Goal: Complete application form

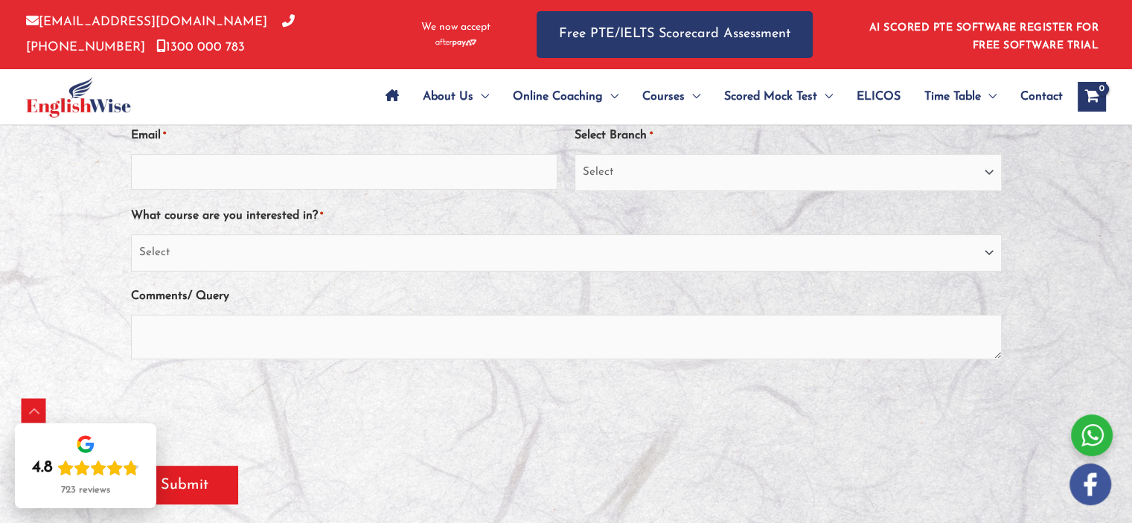
scroll to position [435, 0]
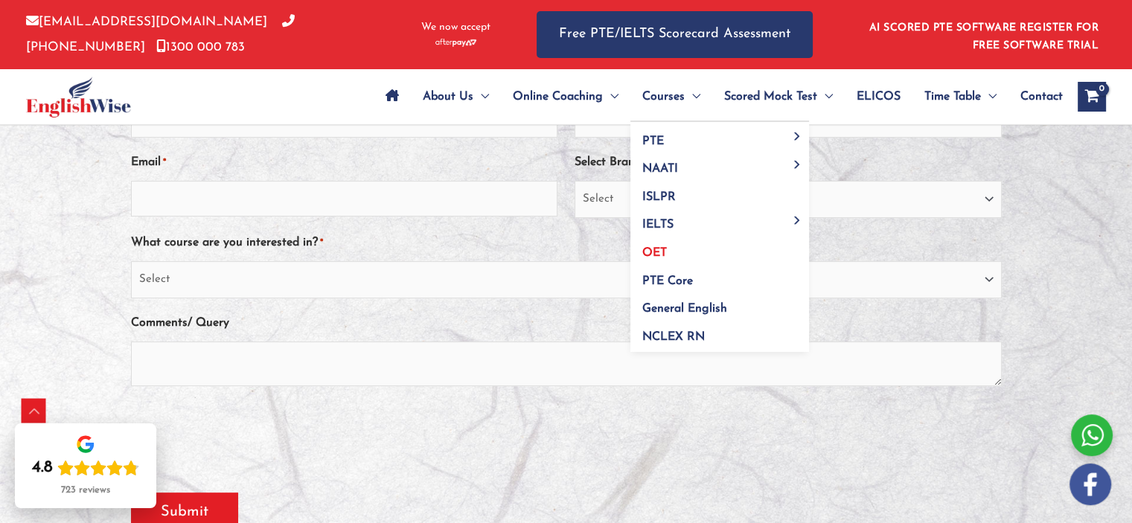
click at [654, 246] on link "OET" at bounding box center [719, 248] width 179 height 28
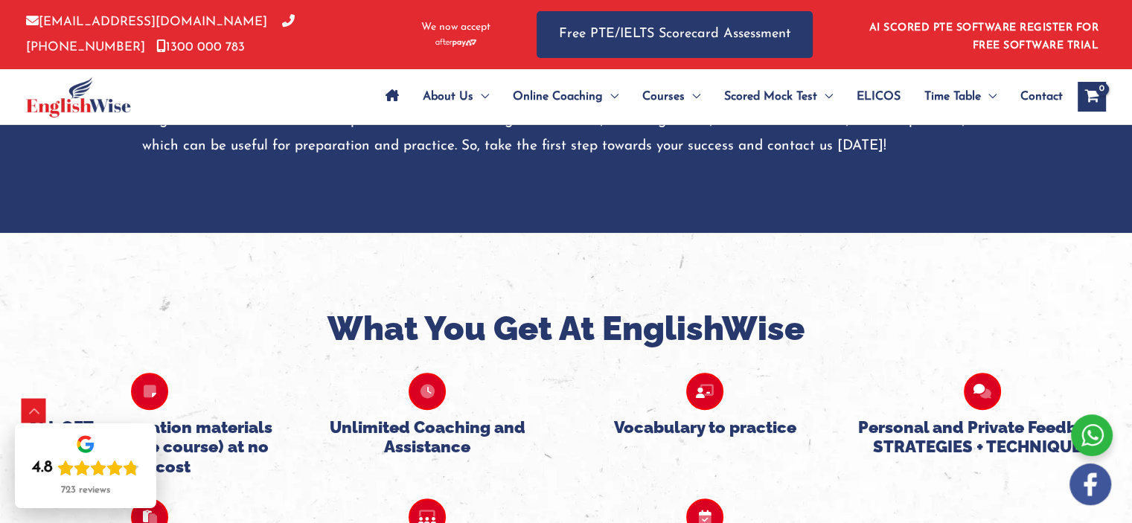
scroll to position [1050, 0]
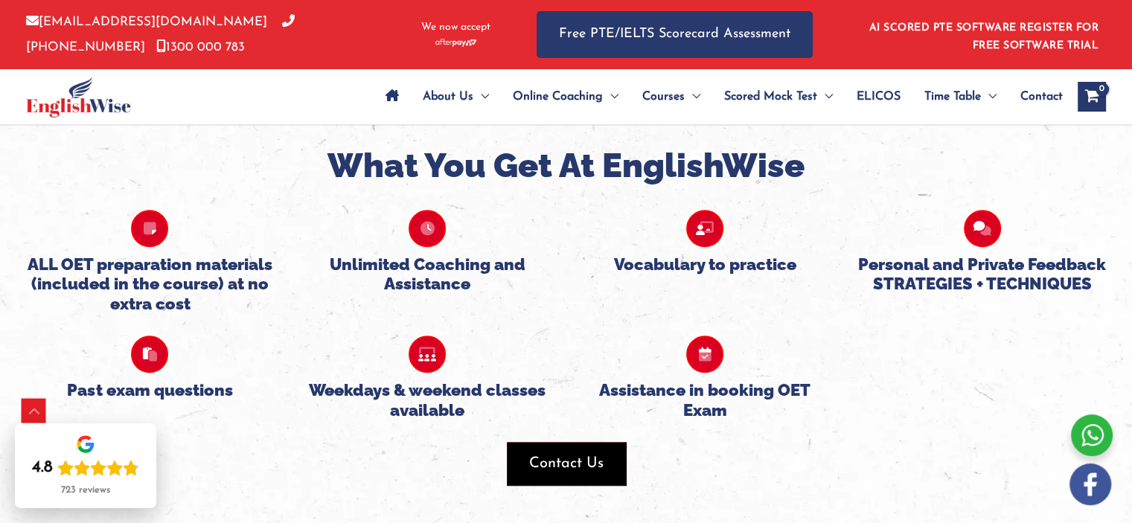
click at [563, 476] on span "button" at bounding box center [566, 463] width 119 height 43
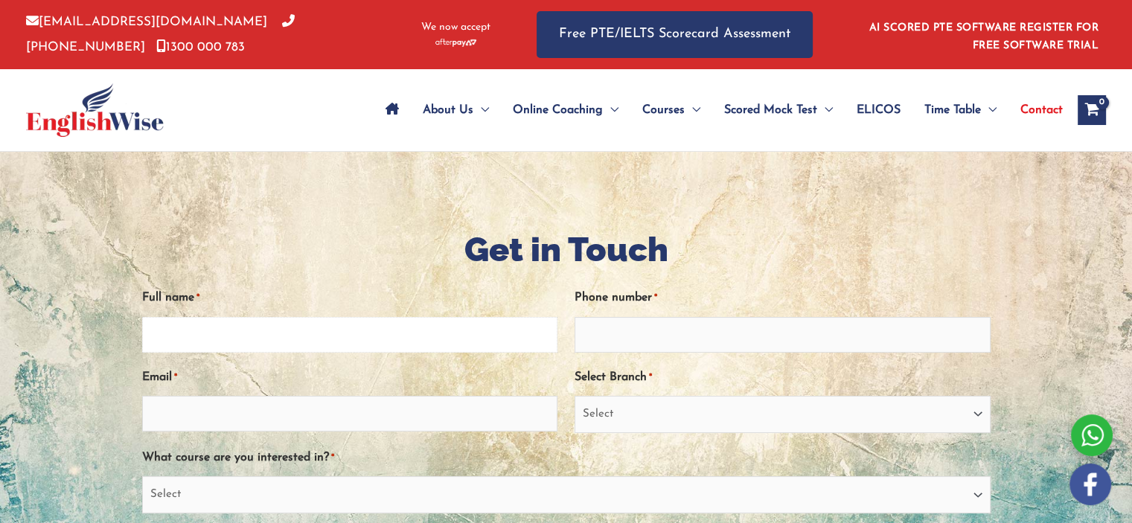
click at [369, 342] on input "Full name *" at bounding box center [350, 335] width 416 height 36
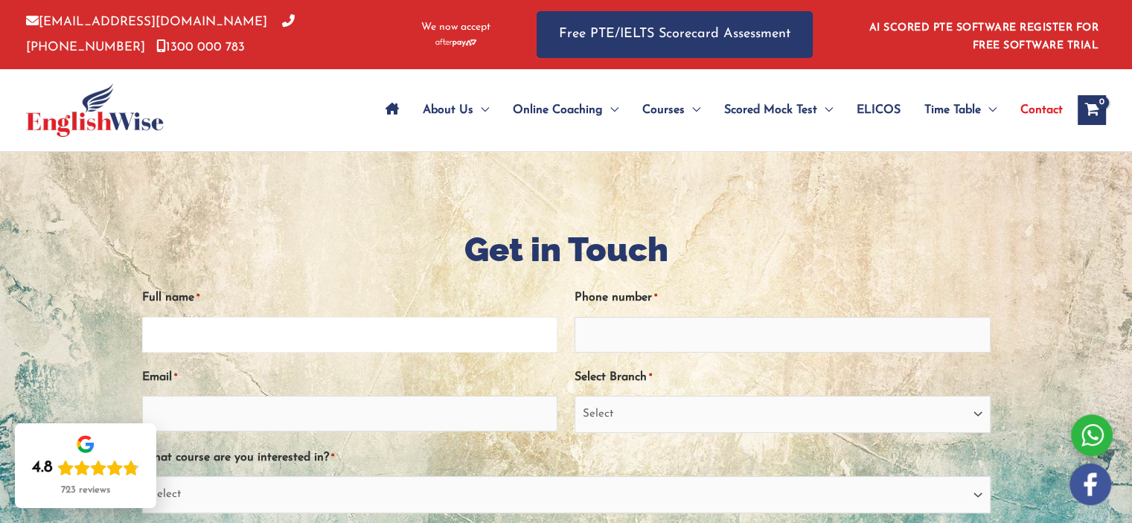
paste input "Hello, I need to take the OET test (Physio) in order to have my Osteopath diplo…"
type input "Hello, I need to take the OET test (Physio) in order to have my Osteopath diplo…"
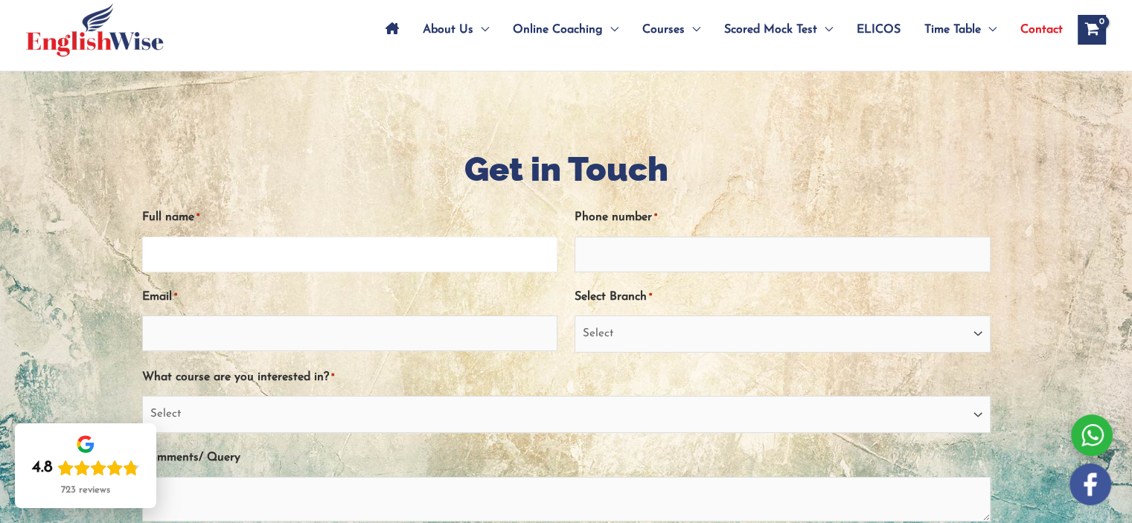
scroll to position [82, 0]
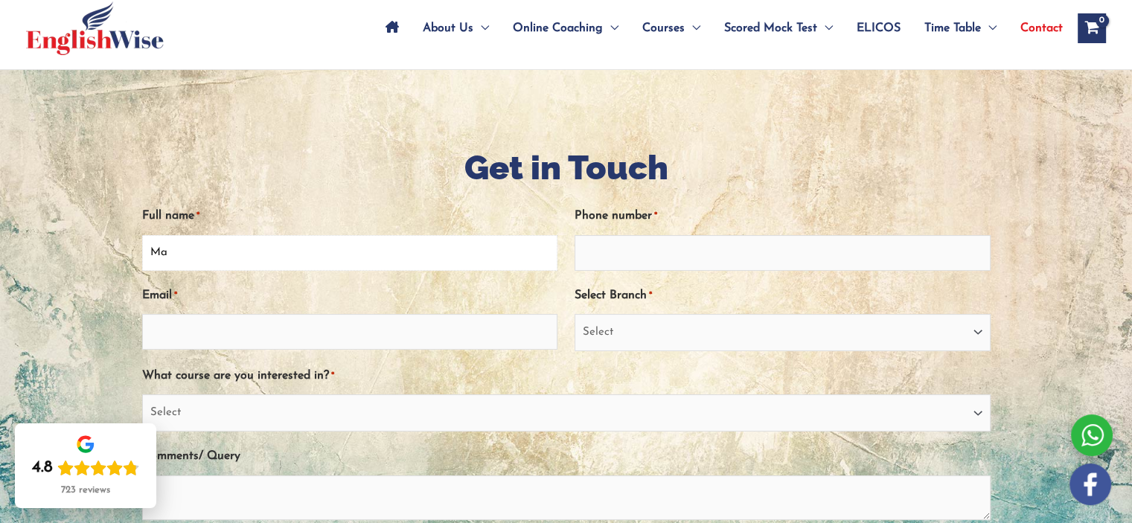
type input "[PERSON_NAME]"
type input "4385027330"
type input "[EMAIL_ADDRESS][DOMAIN_NAME]"
click at [651, 259] on input "4385027330" at bounding box center [783, 253] width 416 height 36
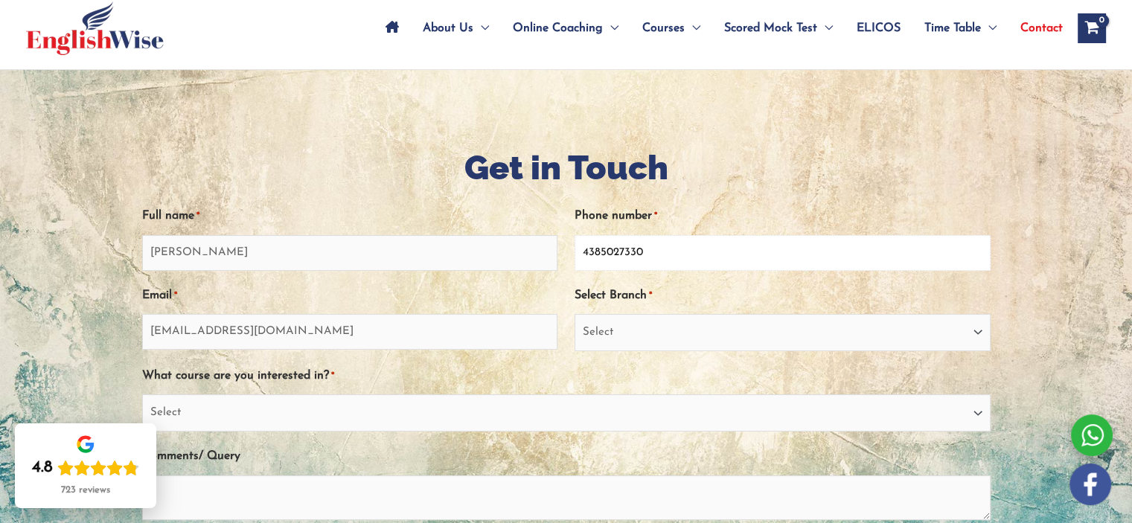
click at [651, 259] on input "4385027330" at bounding box center [783, 253] width 416 height 36
type input "0433853575"
click at [638, 334] on select "Select Sydney City Center Sydney Parramatta EnglishWise Global Brisbane Gold Co…" at bounding box center [783, 332] width 416 height 37
select select "EnglishWise Global Brisbane"
click at [575, 314] on select "Select Sydney City Center Sydney Parramatta EnglishWise Global Brisbane Gold Co…" at bounding box center [783, 332] width 416 height 37
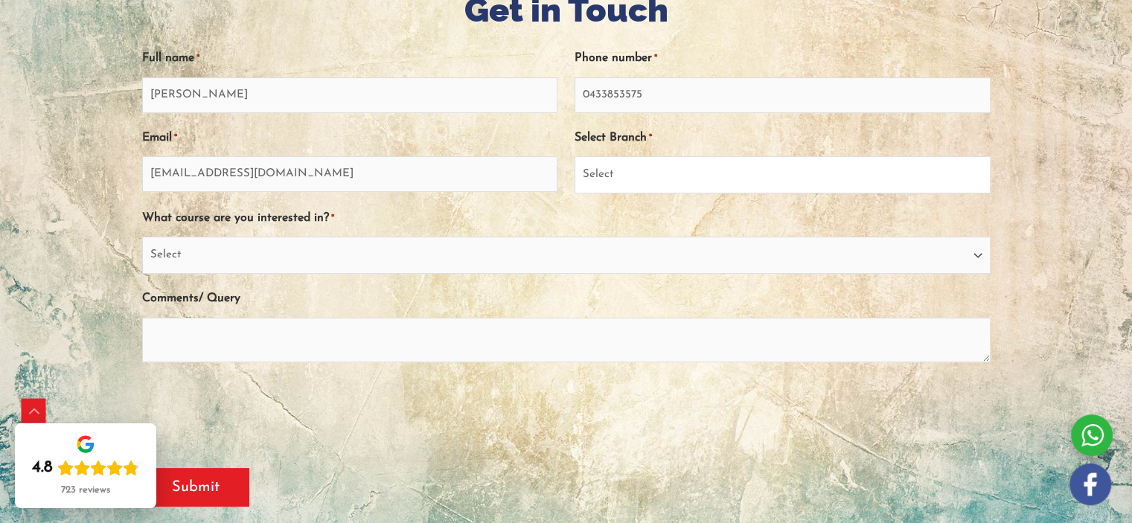
scroll to position [243, 0]
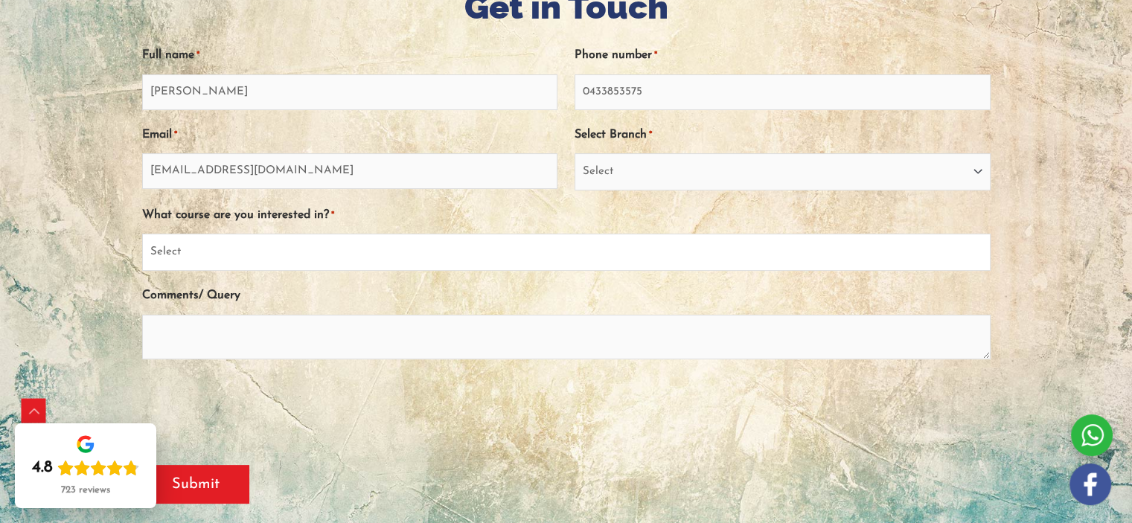
click at [447, 253] on select "Select PTE NAATI IELTS OET General English" at bounding box center [566, 252] width 849 height 37
select select "OET"
click at [142, 234] on select "Select PTE NAATI IELTS OET General English" at bounding box center [566, 252] width 849 height 37
click at [322, 345] on textarea "Comments/ Query" at bounding box center [566, 337] width 849 height 45
paste textarea "Hello, I need to take the OET test (Physio) in order to have my Osteopath diplo…"
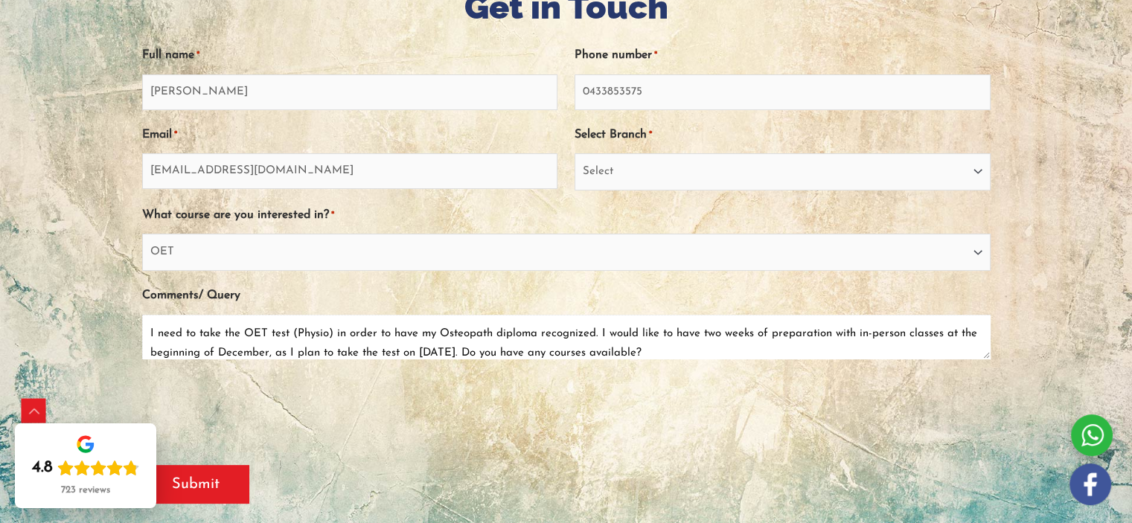
scroll to position [39, 0]
click at [593, 332] on textarea "Hello, I need to take the OET test (Physio) in order to have my Osteopath diplo…" at bounding box center [566, 337] width 849 height 45
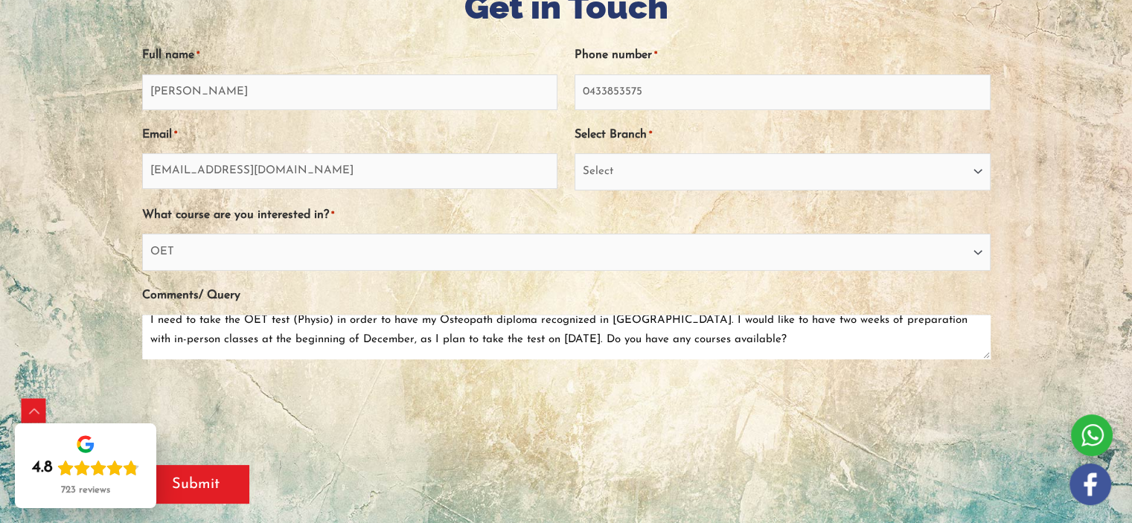
scroll to position [53, 0]
click at [375, 341] on textarea "Hello, I need to take the OET test (Physio) in order to have my Osteopath diplo…" at bounding box center [566, 337] width 849 height 45
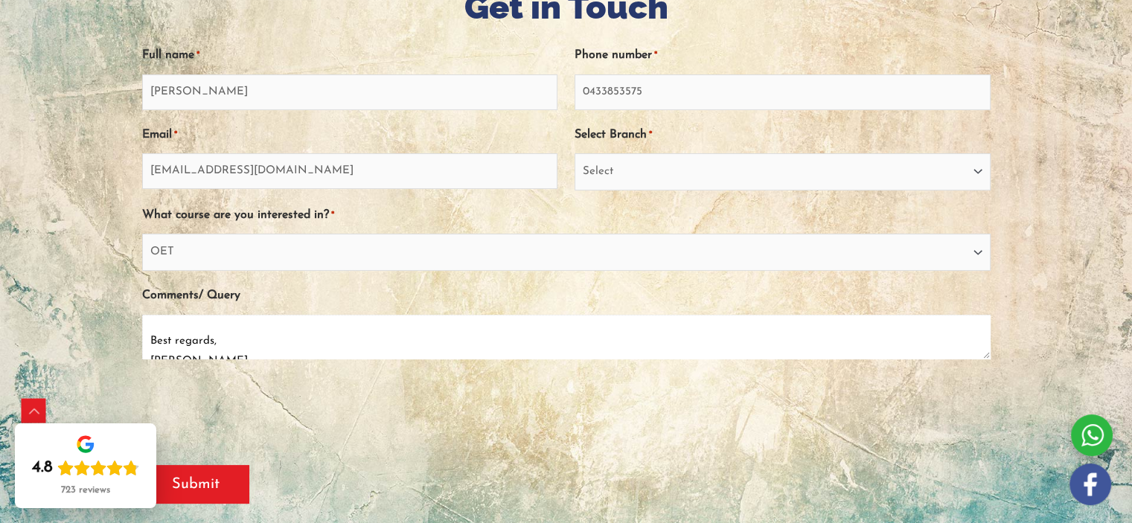
scroll to position [147, 0]
type textarea "Hello, I need to take the OET test (Physio) in order to have my Osteopath diplo…"
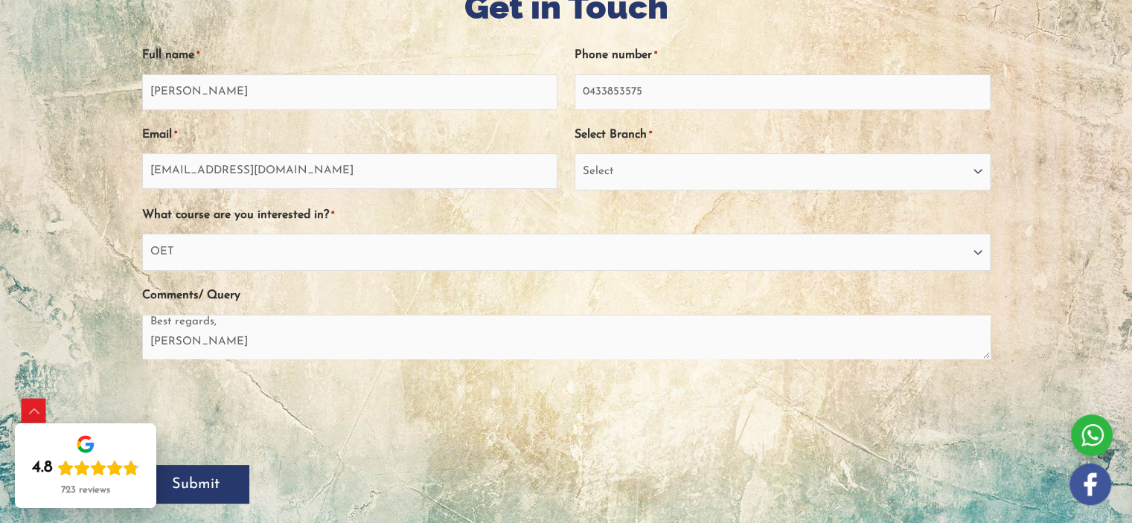
click at [191, 491] on input "Submit" at bounding box center [195, 484] width 107 height 39
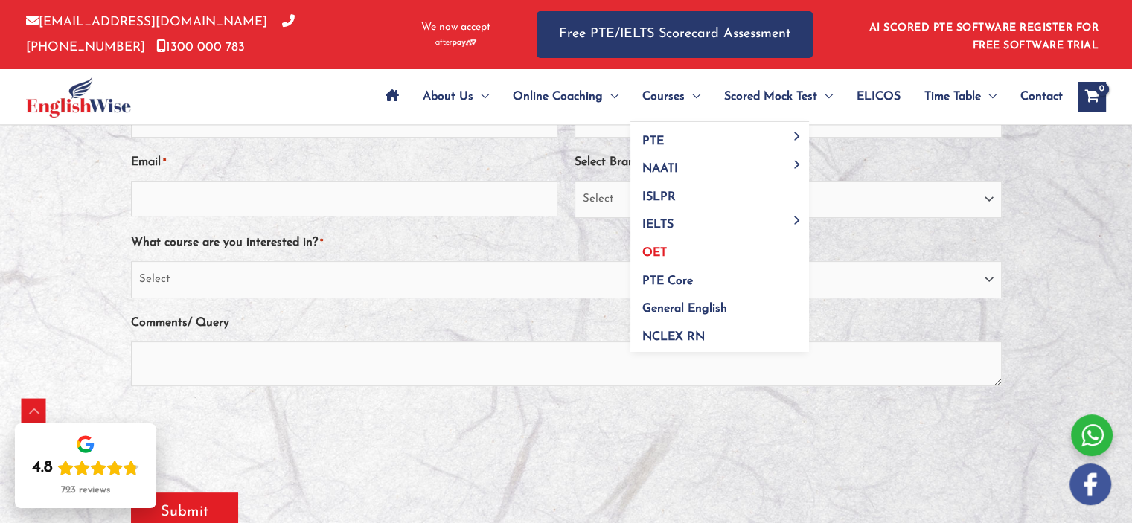
click at [656, 254] on span "OET" at bounding box center [654, 253] width 25 height 12
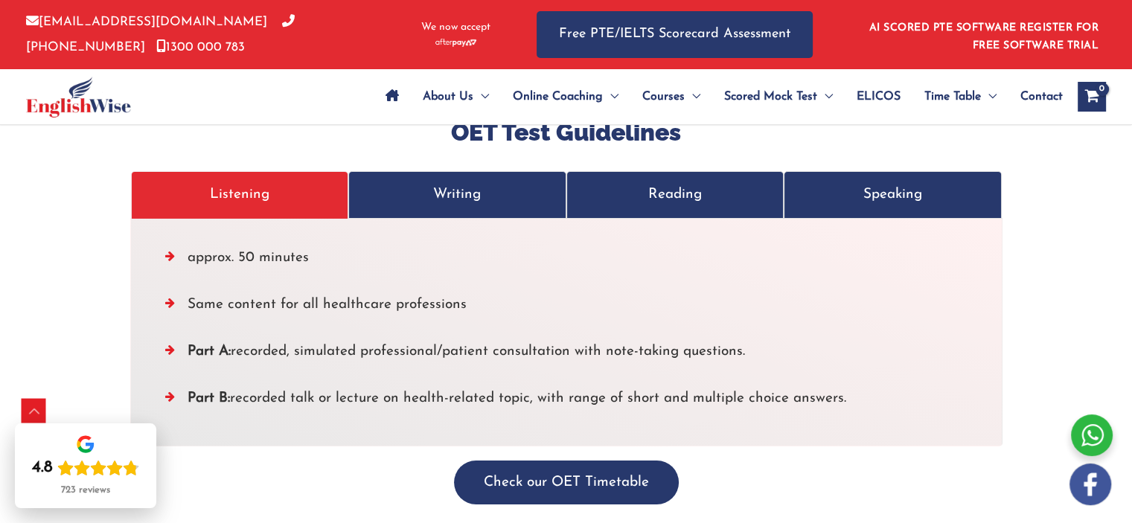
scroll to position [4990, 0]
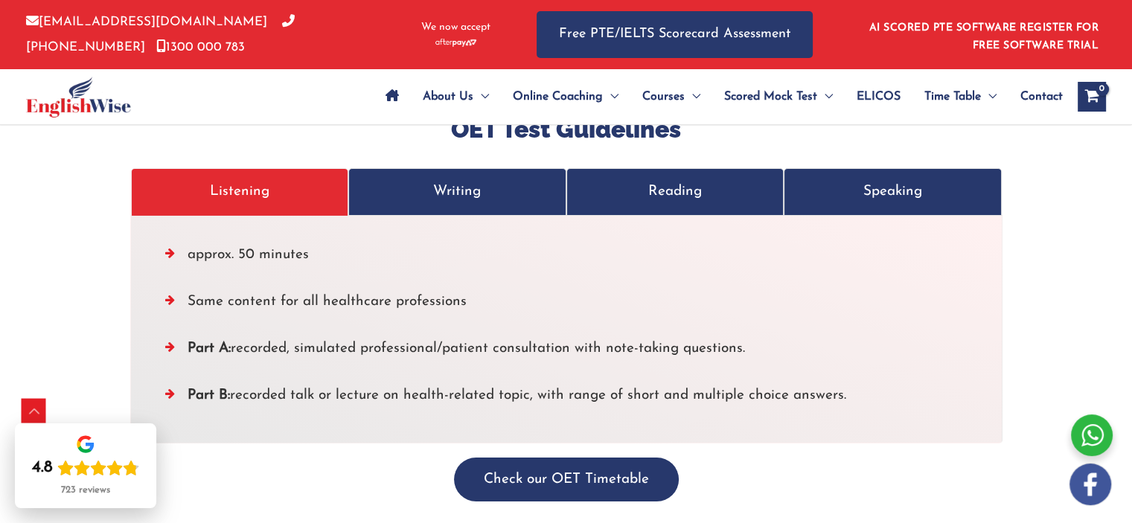
click at [476, 179] on p "Writing" at bounding box center [457, 191] width 187 height 25
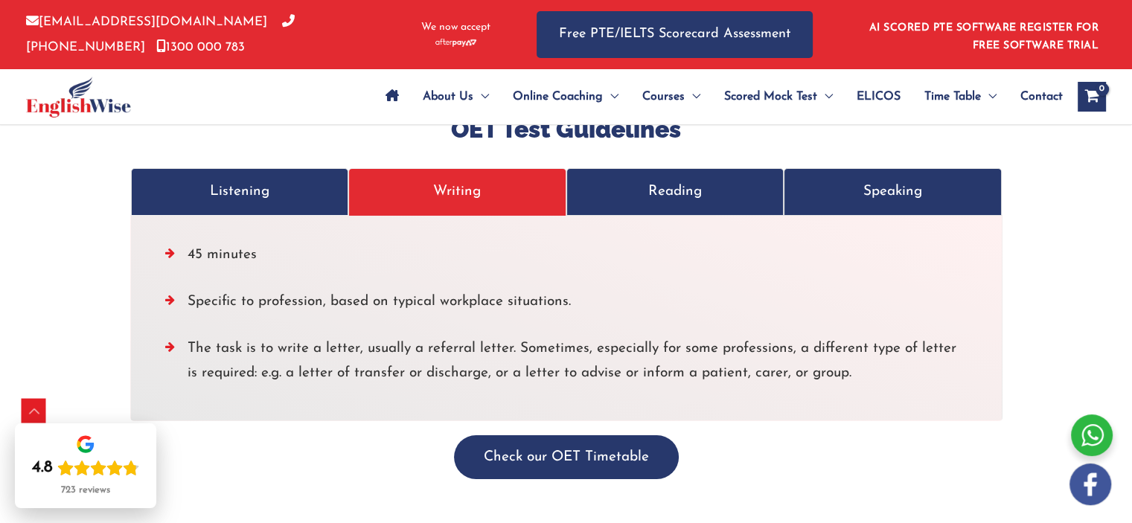
click at [692, 179] on p "Reading" at bounding box center [675, 191] width 187 height 25
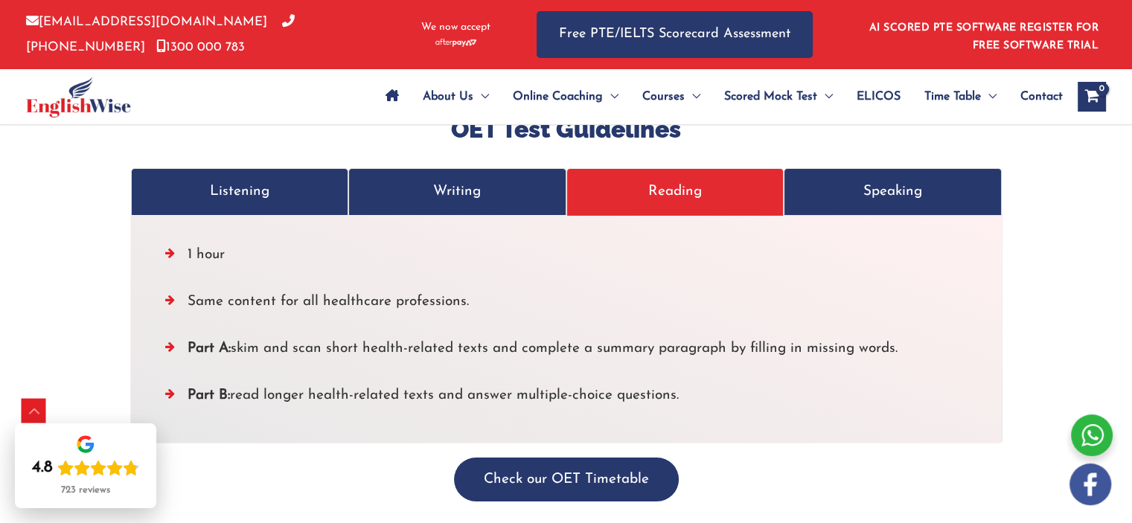
click at [924, 179] on p "Speaking" at bounding box center [892, 191] width 187 height 25
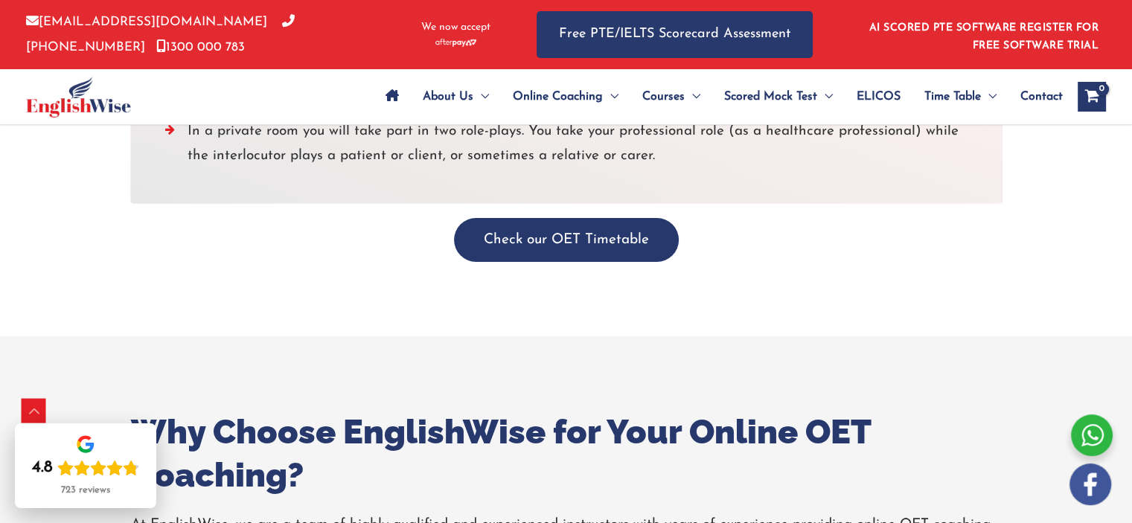
scroll to position [5210, 0]
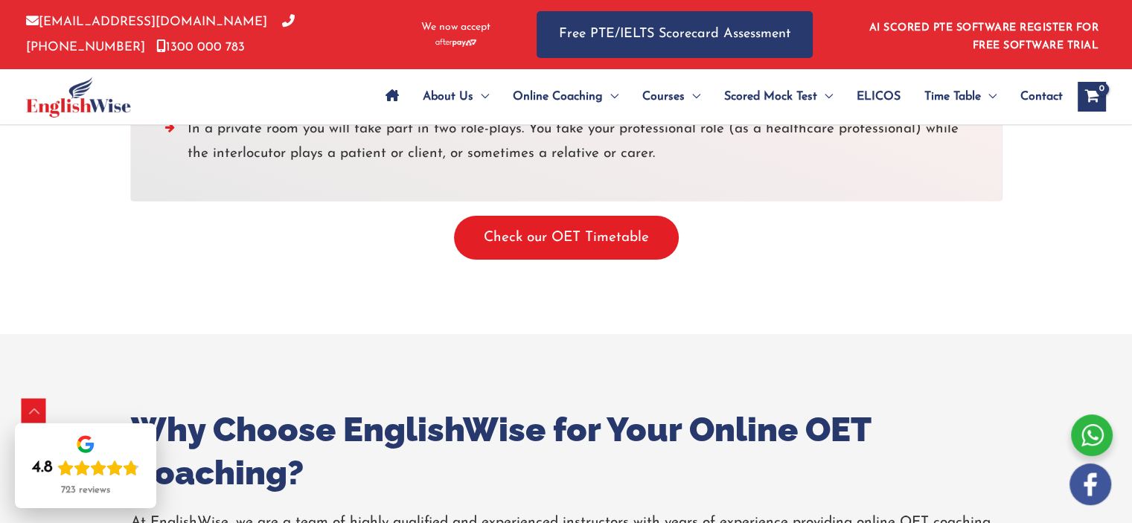
click at [607, 217] on button "Check our OET Timetable" at bounding box center [566, 238] width 225 height 44
